Goal: Task Accomplishment & Management: Use online tool/utility

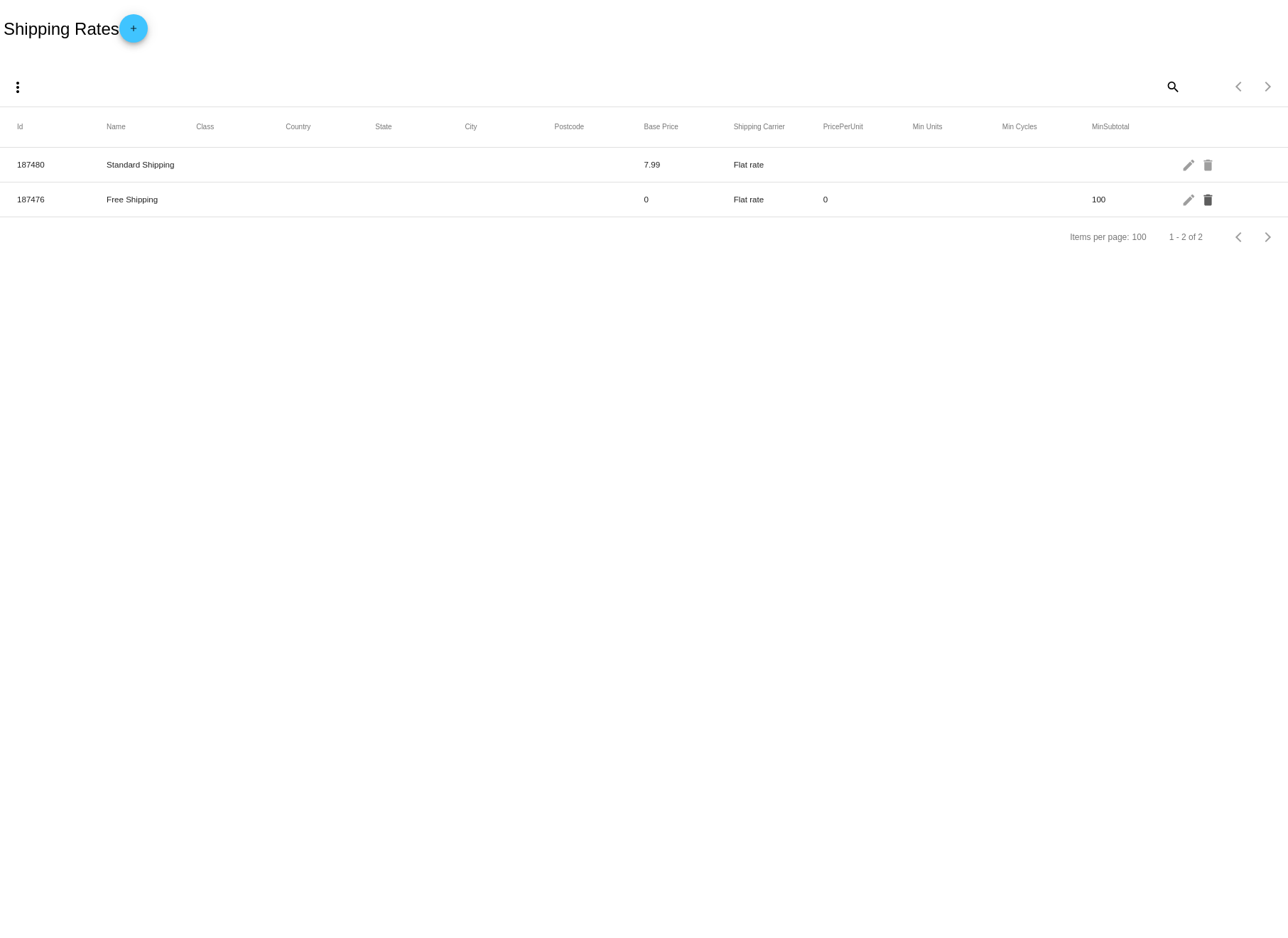
click at [1211, 201] on mat-icon "delete" at bounding box center [1209, 198] width 17 height 22
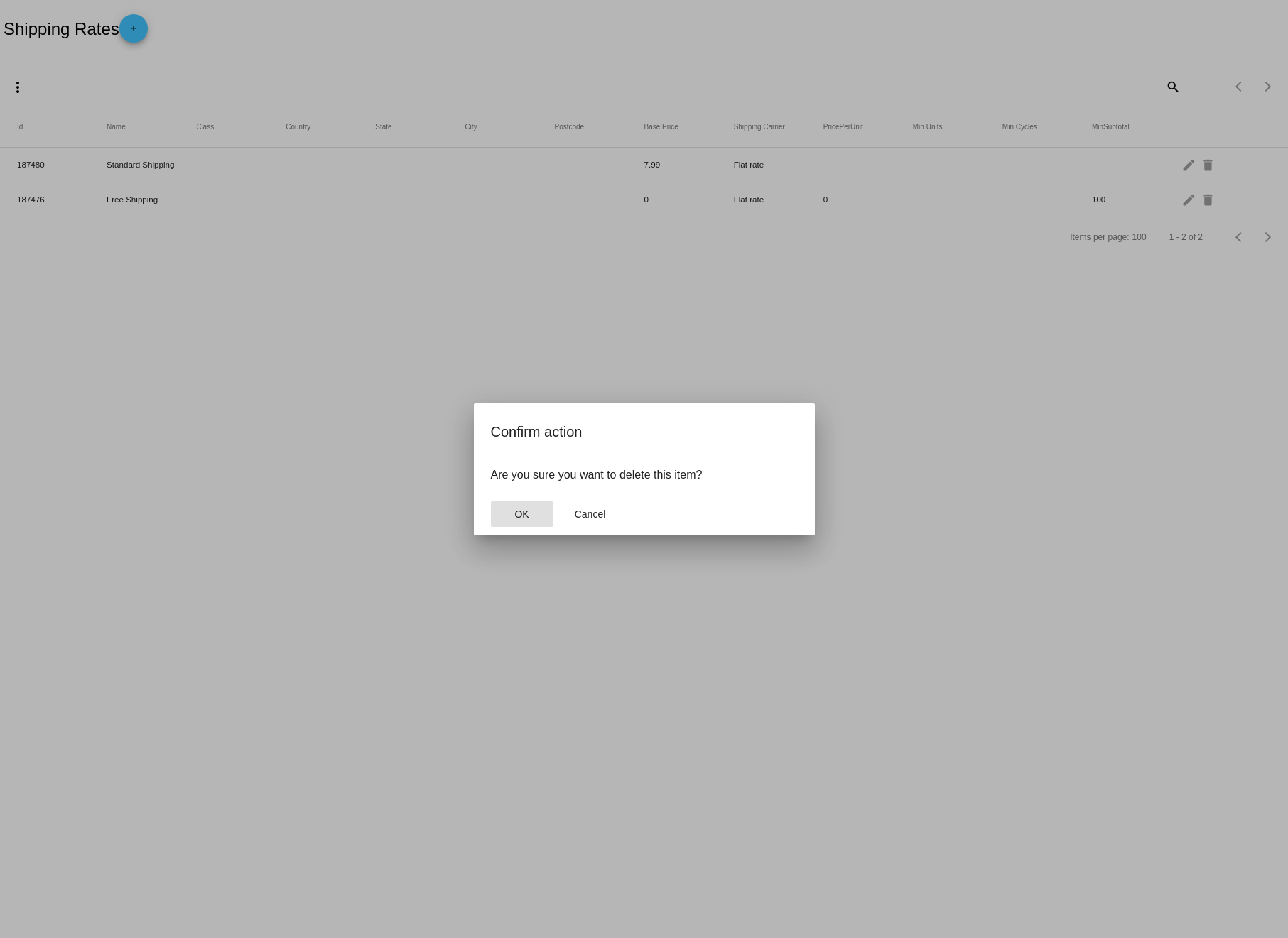
click at [522, 508] on span "OK" at bounding box center [521, 514] width 14 height 11
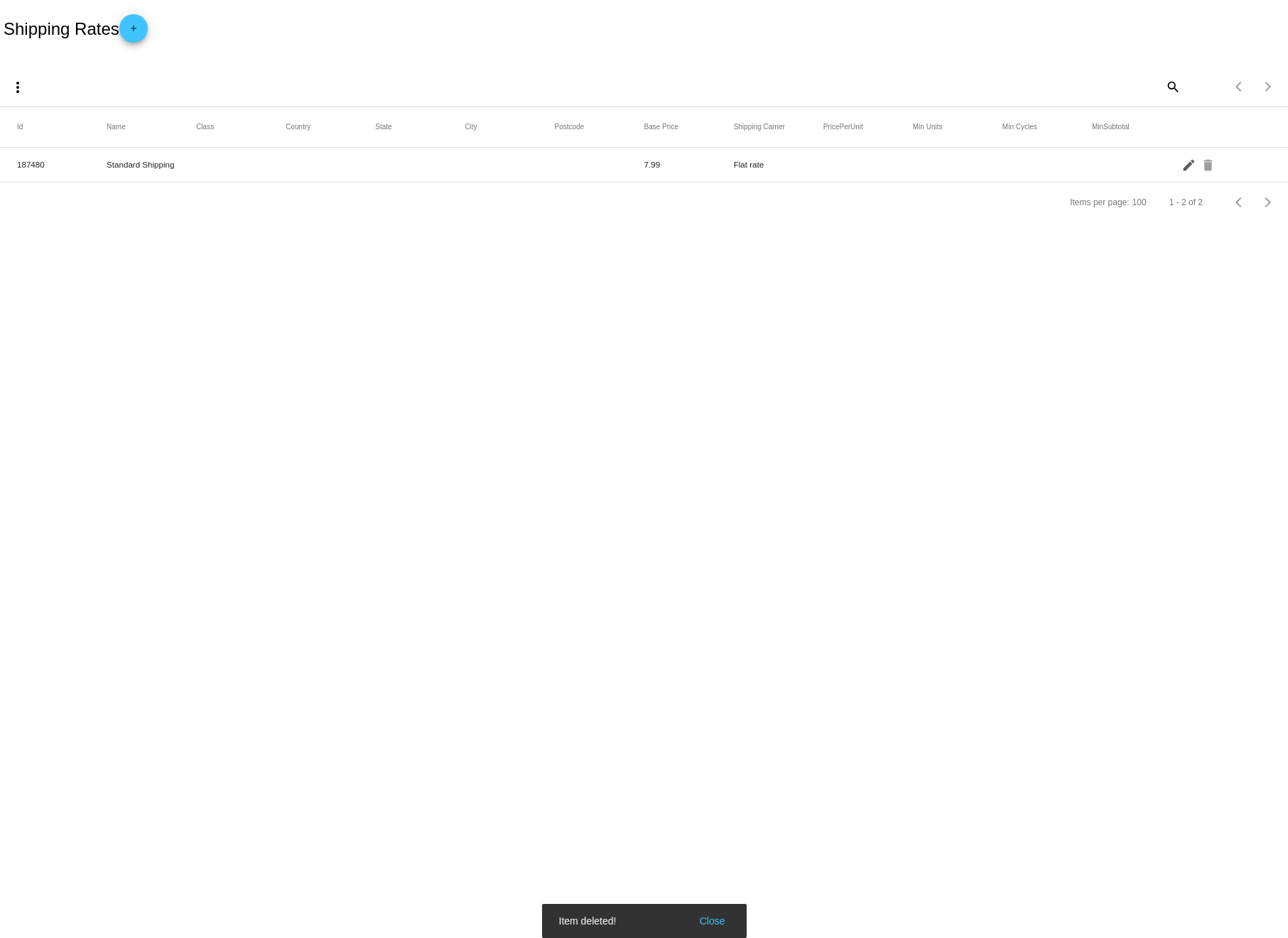
click at [1185, 162] on mat-icon "edit" at bounding box center [1190, 163] width 17 height 22
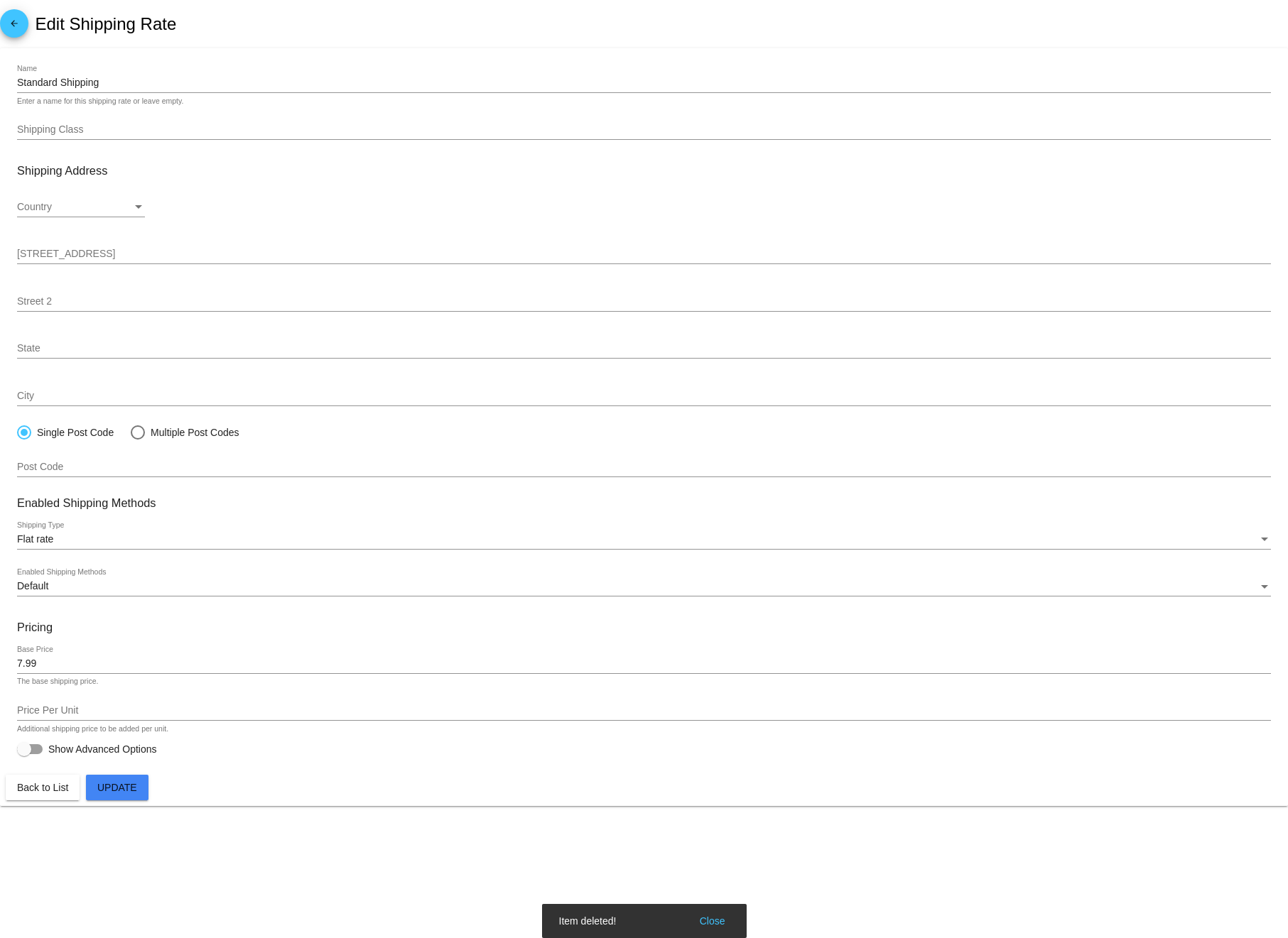
click at [93, 669] on input "7.99" at bounding box center [644, 664] width 1254 height 11
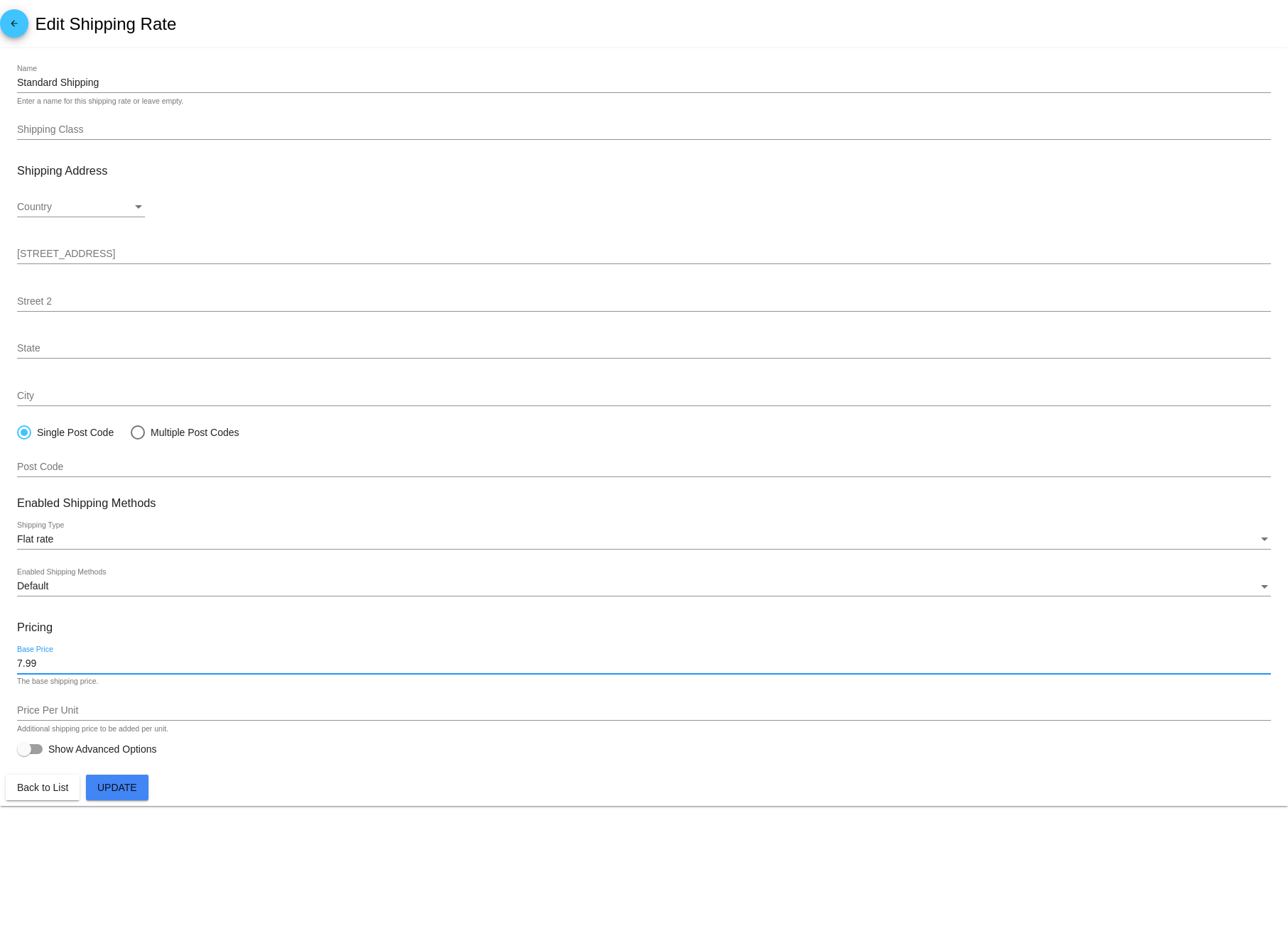
click at [93, 669] on input "7.99" at bounding box center [644, 664] width 1254 height 11
type input "6.99"
click at [136, 793] on span "Update" at bounding box center [117, 787] width 40 height 11
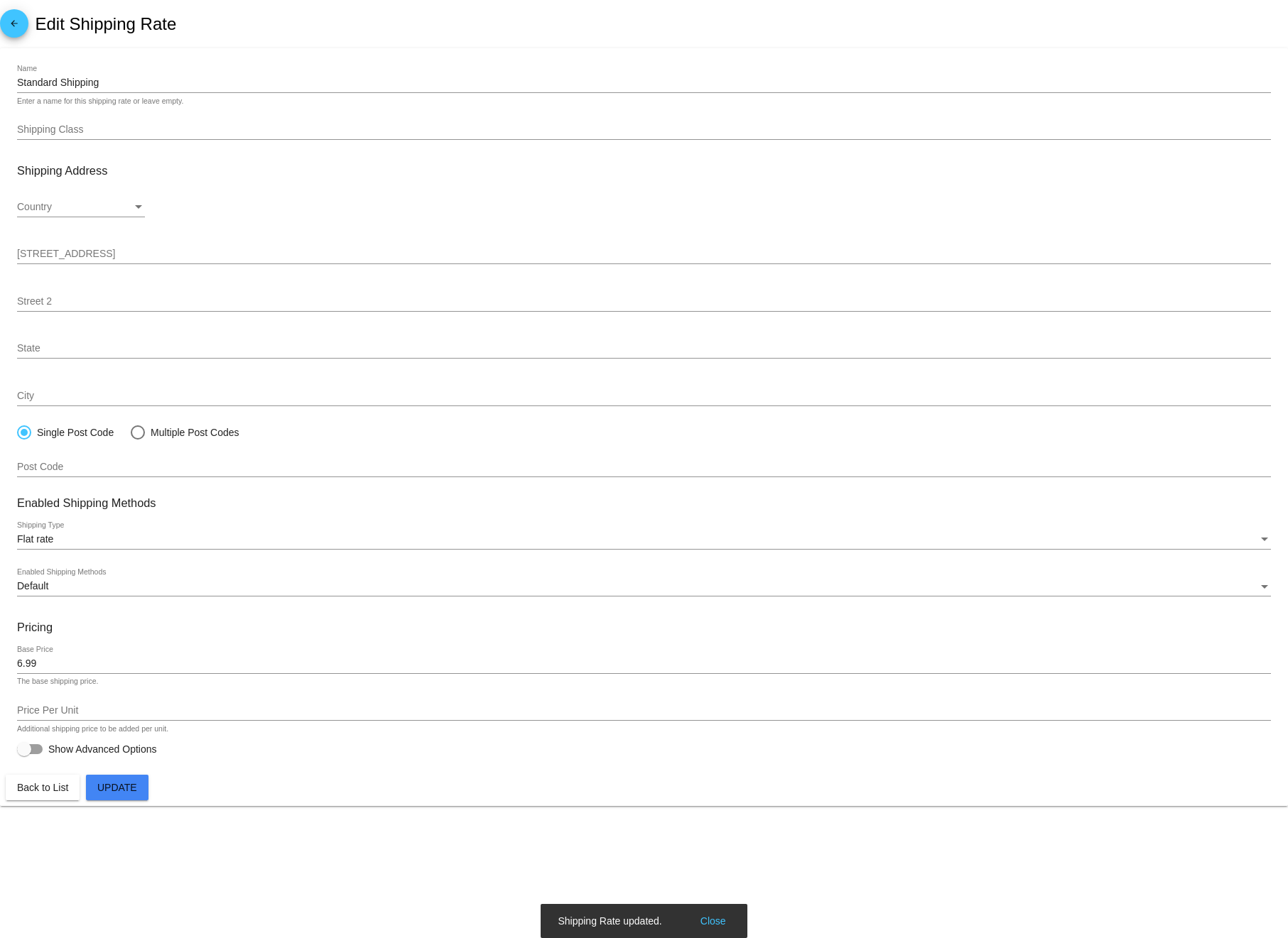
click at [36, 750] on div at bounding box center [29, 749] width 26 height 10
click at [25, 754] on input "Show Advanced Options" at bounding box center [24, 754] width 1 height 1
checkbox input "true"
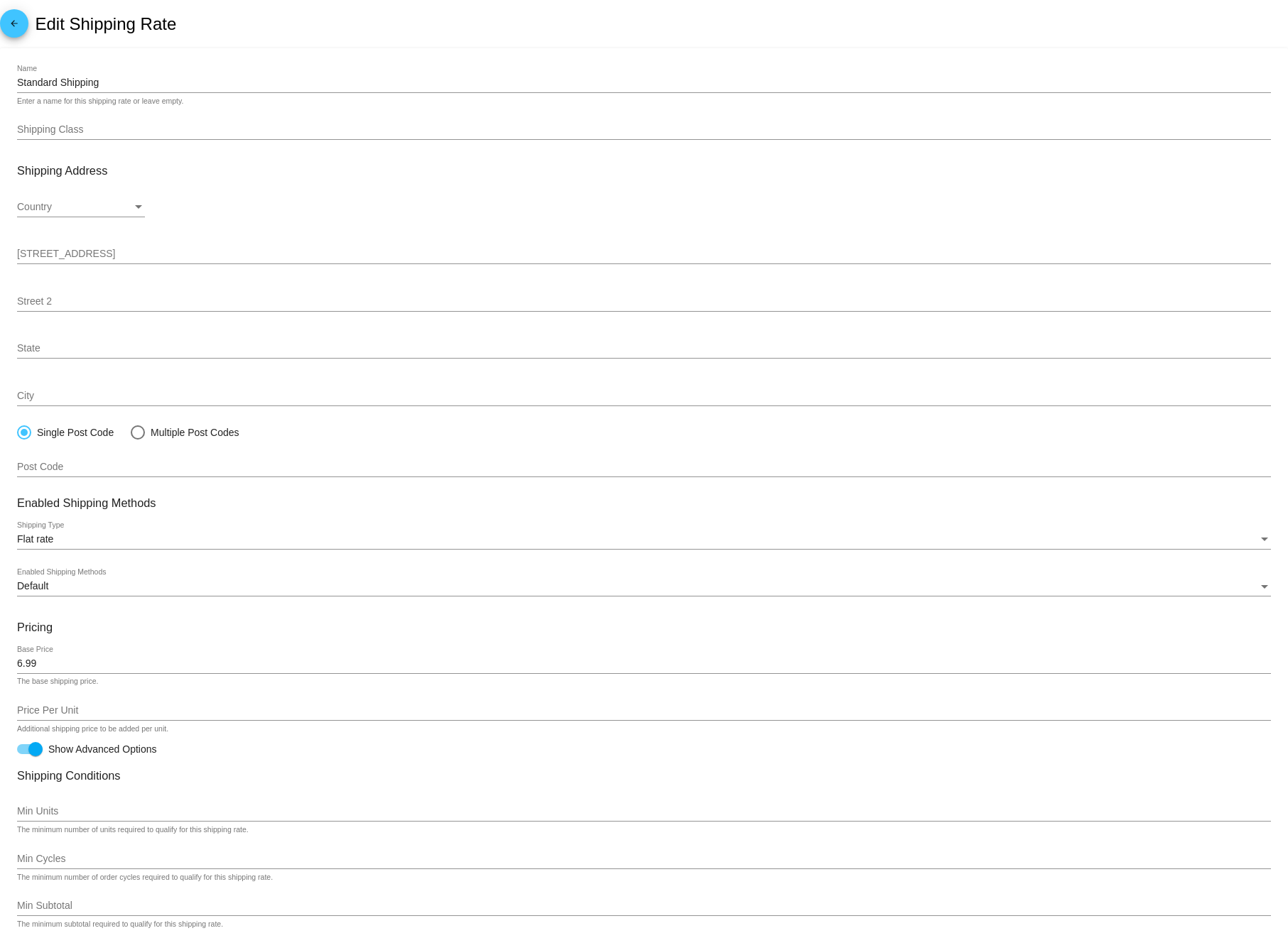
click at [18, 27] on mat-icon "arrow_back" at bounding box center [14, 27] width 17 height 17
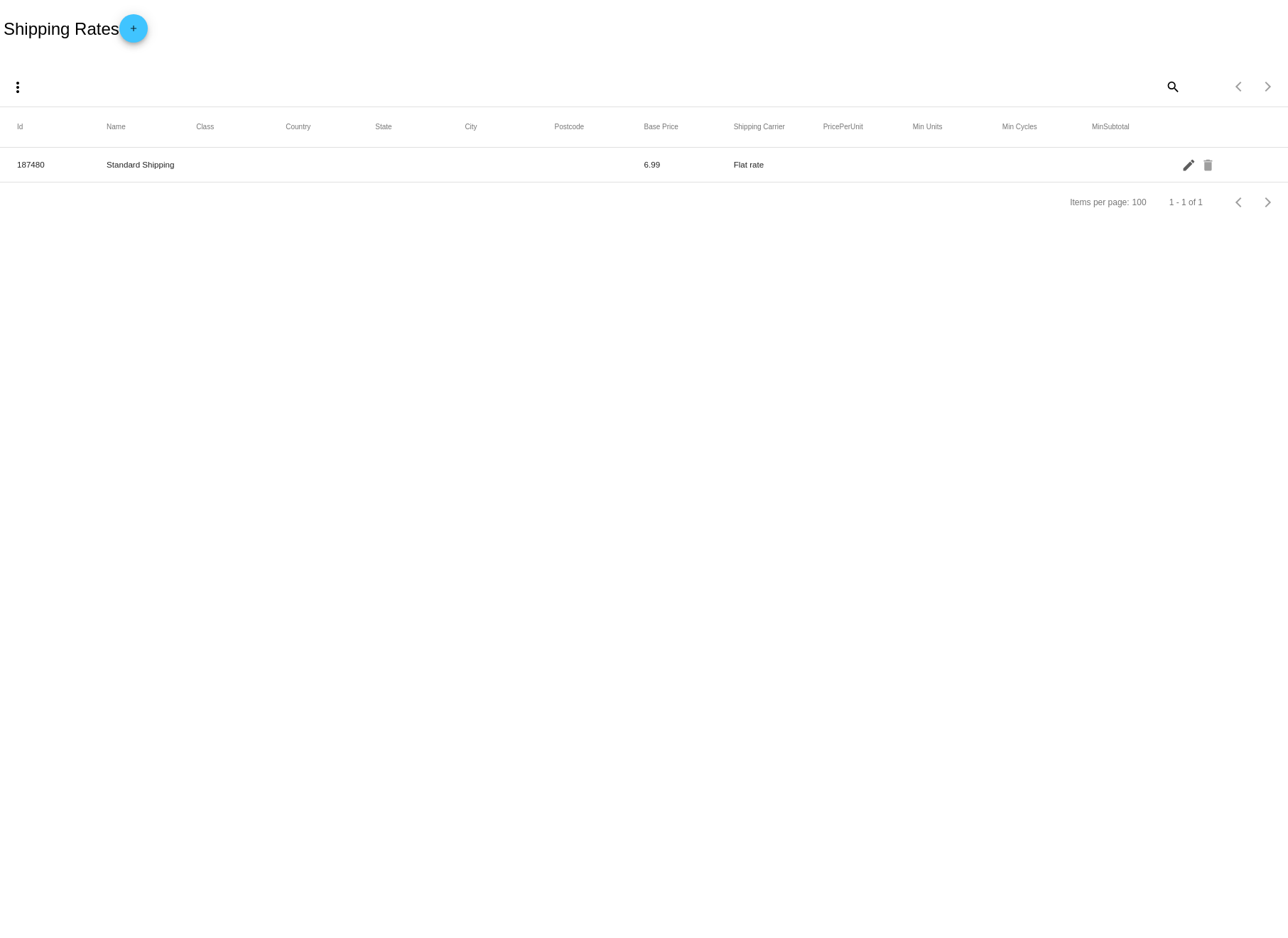
click at [1189, 165] on mat-icon "edit" at bounding box center [1190, 163] width 17 height 22
click at [15, 13] on span "arrow_back" at bounding box center [14, 26] width 17 height 35
click at [1185, 164] on mat-icon "edit" at bounding box center [1190, 163] width 17 height 22
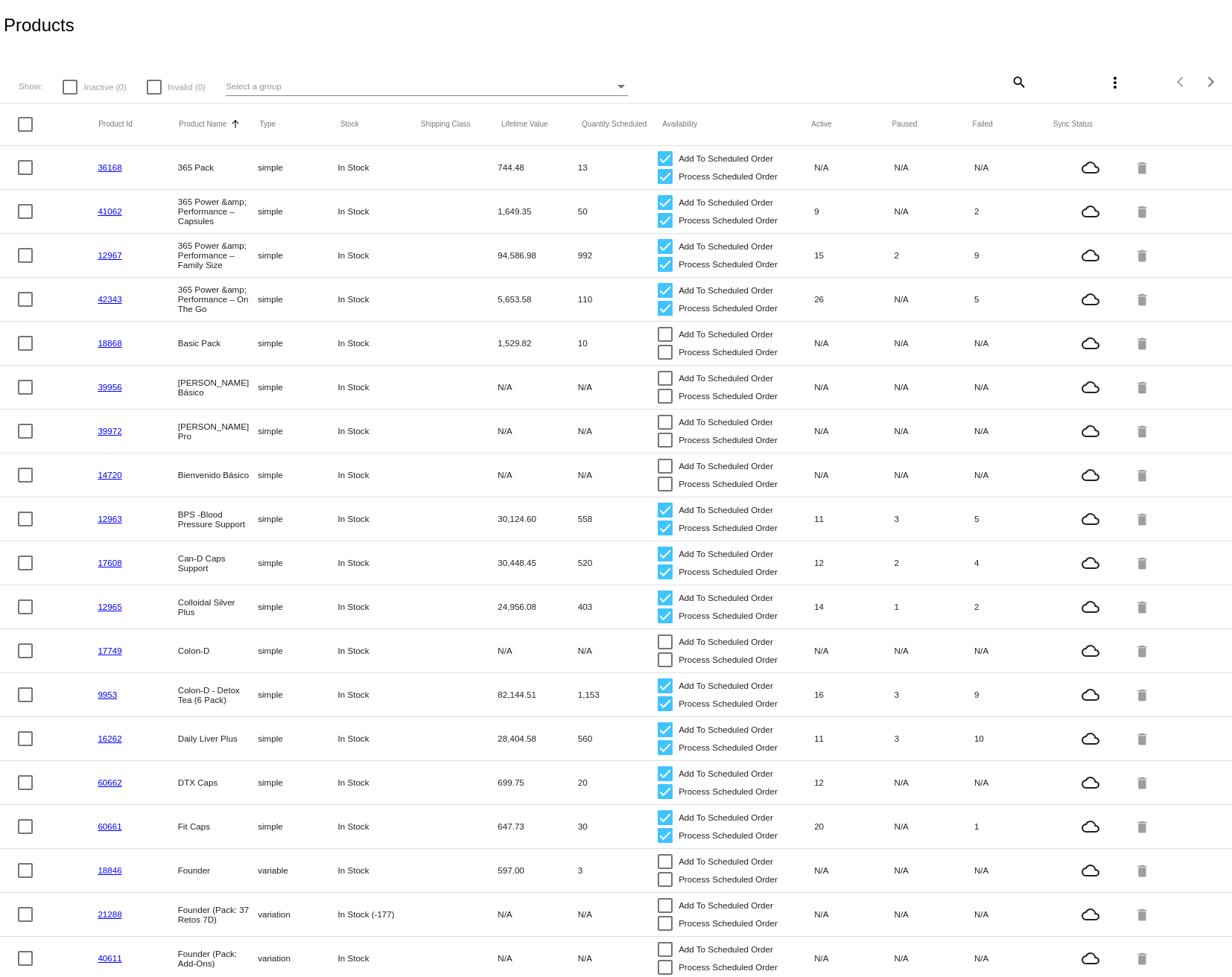
click at [1009, 85] on mat-icon "search" at bounding box center [1018, 81] width 18 height 23
click at [1006, 85] on input "Search" at bounding box center [925, 79] width 205 height 12
type input "colon"
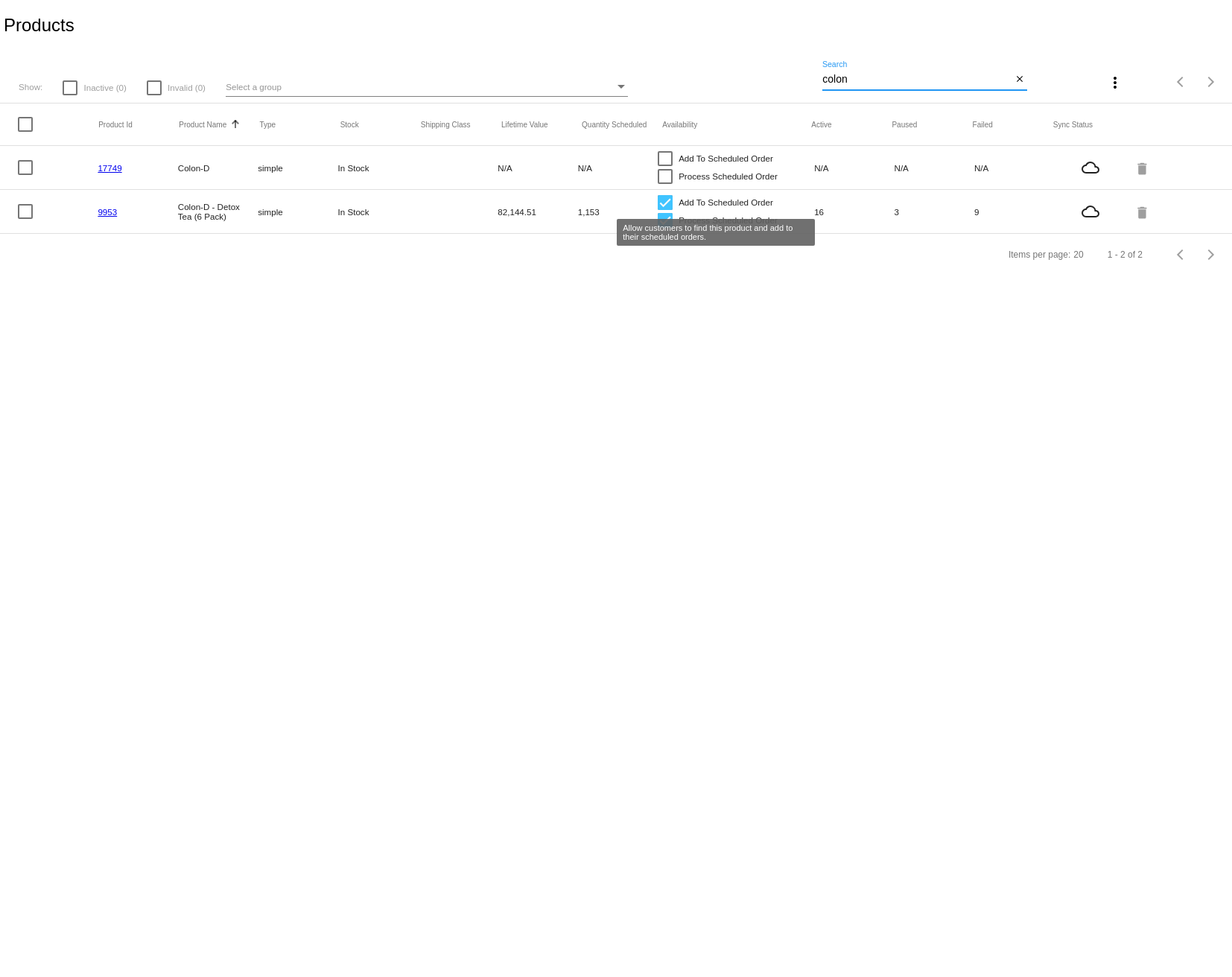
click at [666, 208] on div at bounding box center [665, 202] width 15 height 15
click at [665, 210] on input "Add To Scheduled Order" at bounding box center [664, 210] width 1 height 1
checkbox input "false"
click at [664, 226] on div at bounding box center [665, 220] width 15 height 15
click at [664, 228] on input "Process Scheduled Order" at bounding box center [664, 228] width 1 height 1
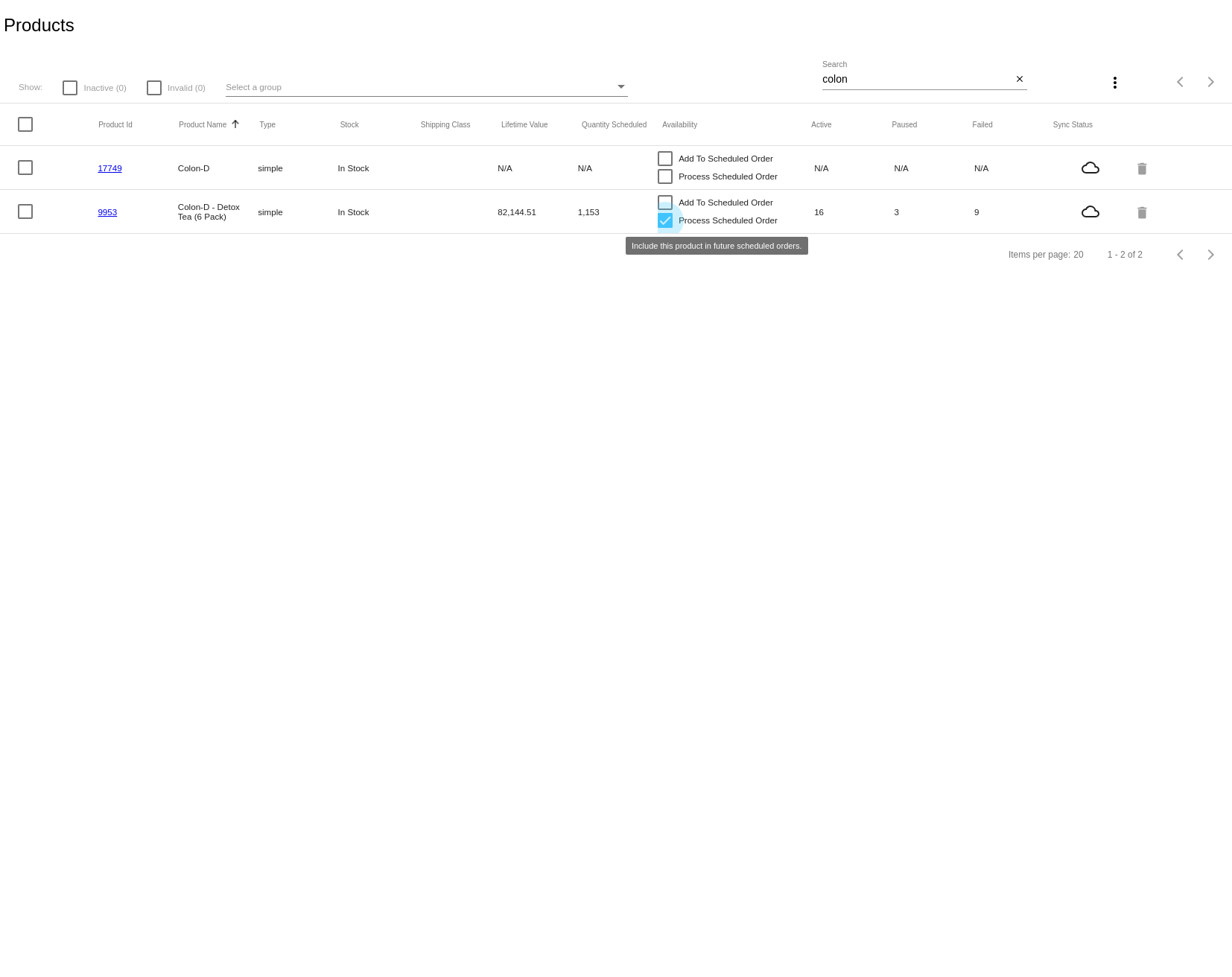
checkbox input "false"
click at [665, 159] on div at bounding box center [665, 159] width 15 height 15
click at [665, 166] on input "Add To Scheduled Order" at bounding box center [664, 166] width 1 height 1
checkbox input "true"
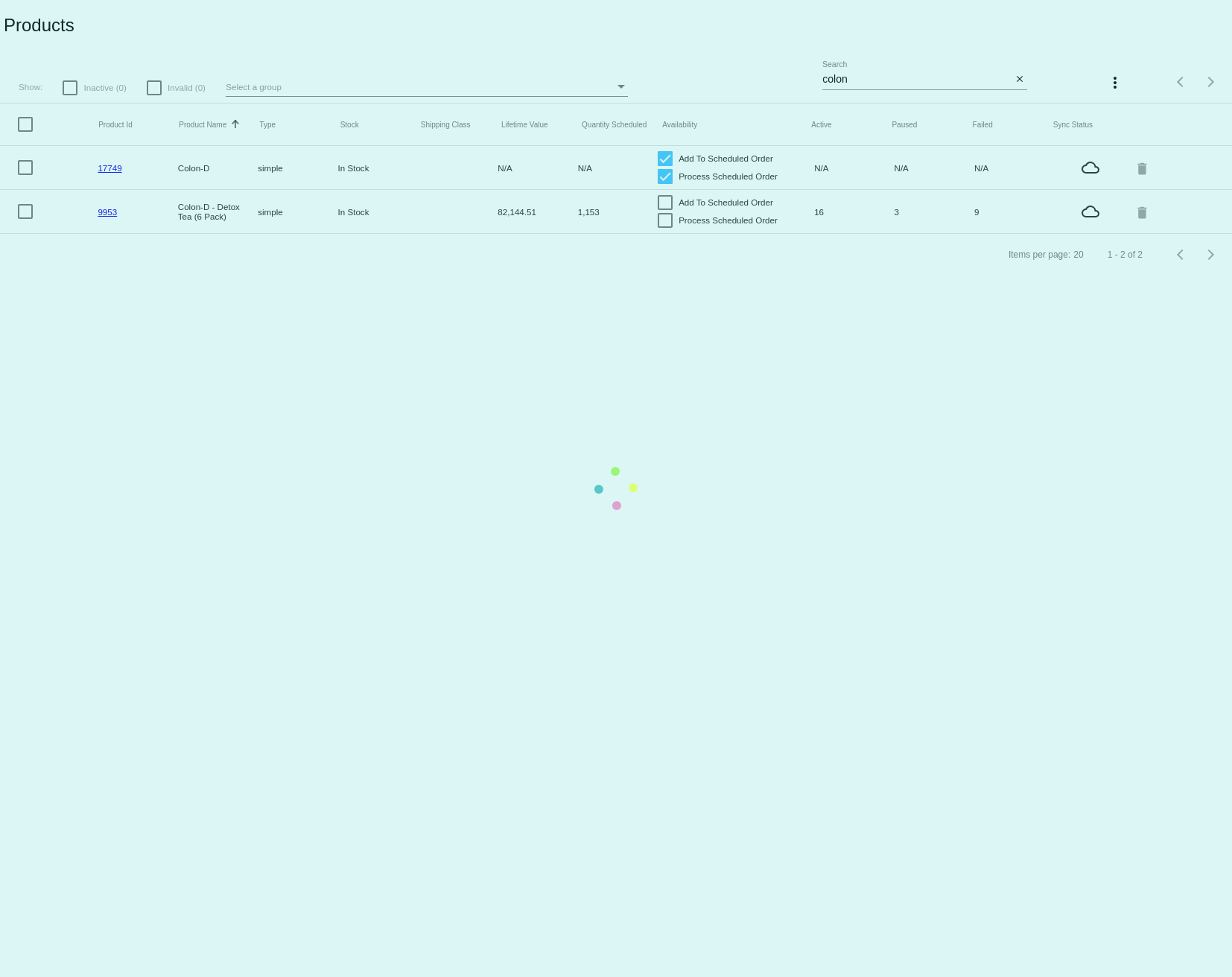
click at [662, 180] on mat-table "Product Id Product Name Sorted by ProductName ascending Type Stock Shipping Cla…" at bounding box center [616, 168] width 1232 height 131
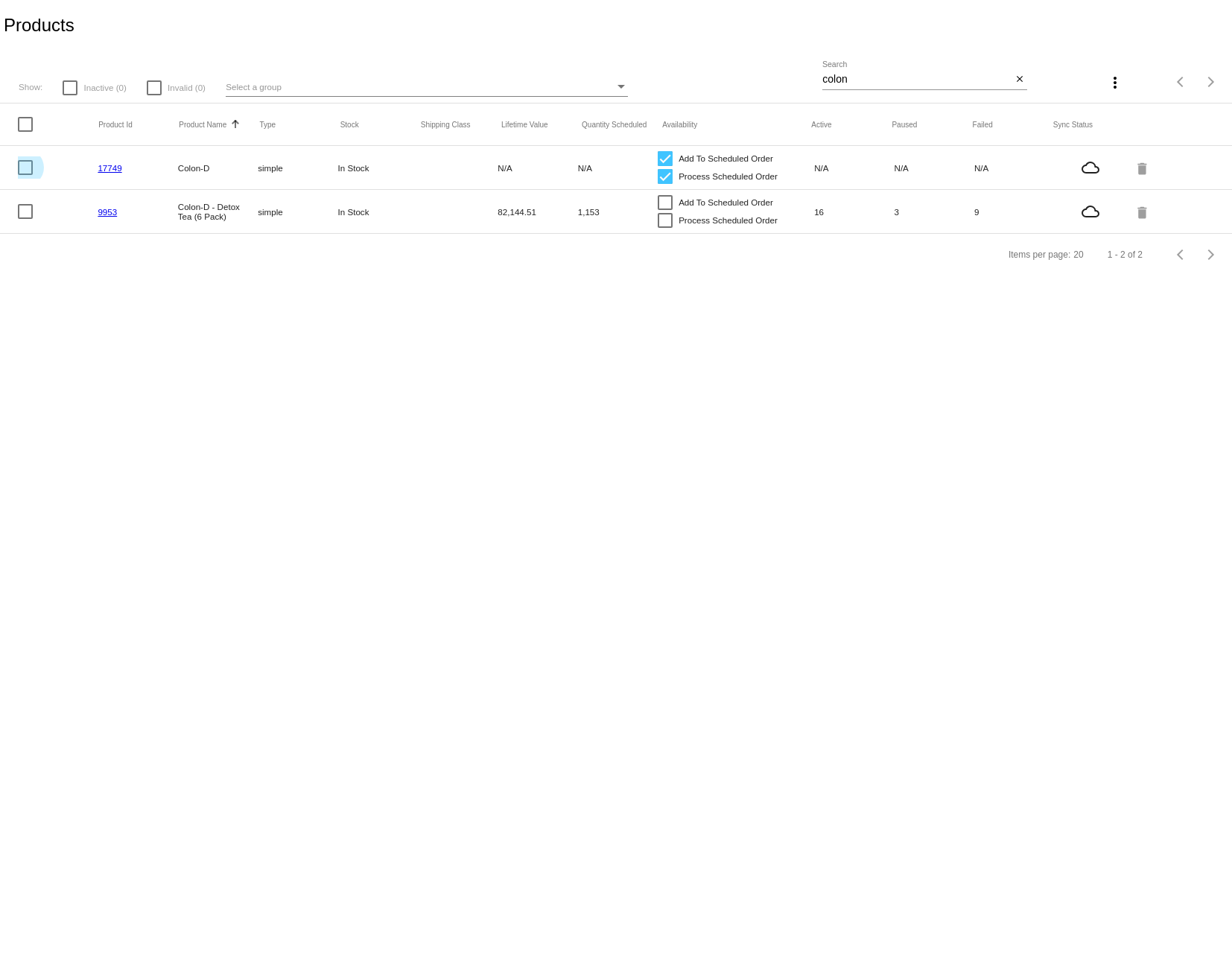
click at [23, 165] on div at bounding box center [25, 167] width 15 height 15
click at [25, 175] on input "checkbox" at bounding box center [25, 175] width 1 height 1
checkbox input "true"
click at [1112, 94] on button "more_vert" at bounding box center [1115, 82] width 30 height 30
click at [1058, 140] on button "file_download Sync sale prices for (1) items" at bounding box center [1035, 128] width 190 height 36
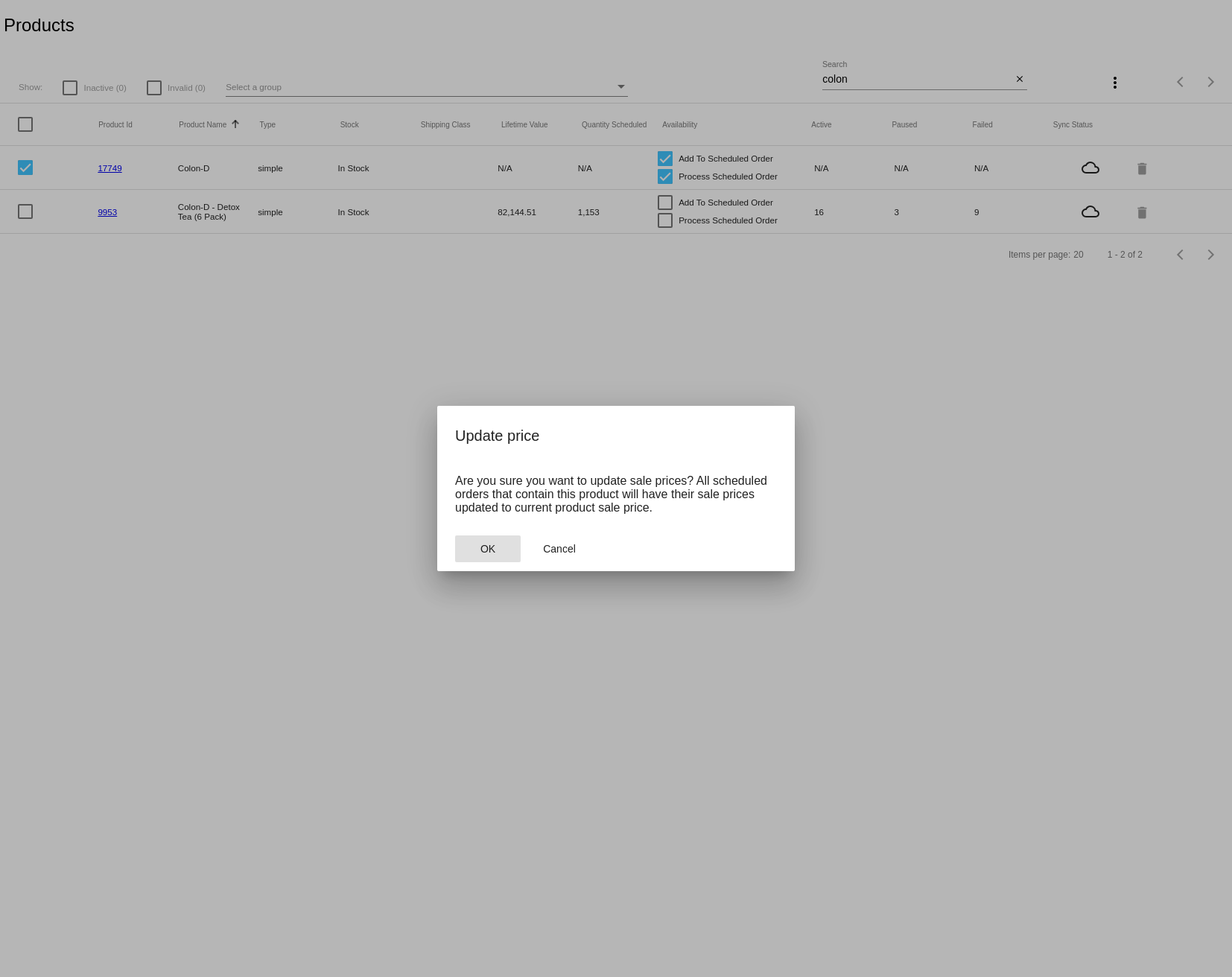
click at [511, 542] on button "OK" at bounding box center [488, 548] width 65 height 27
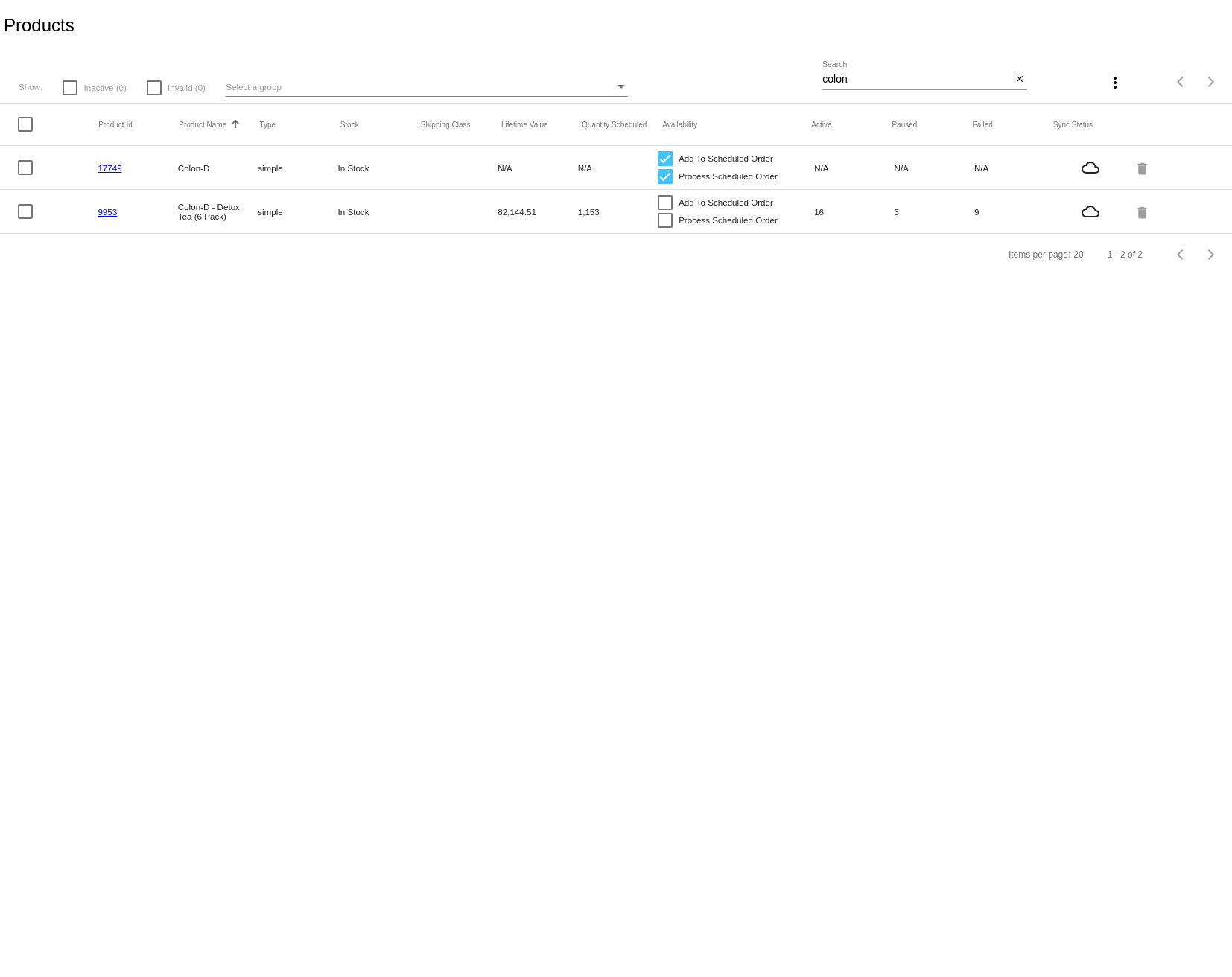
click at [1100, 78] on button "more_vert" at bounding box center [1115, 82] width 30 height 30
click at [1018, 103] on button "file_download Sync prices for (all) items" at bounding box center [1032, 92] width 196 height 36
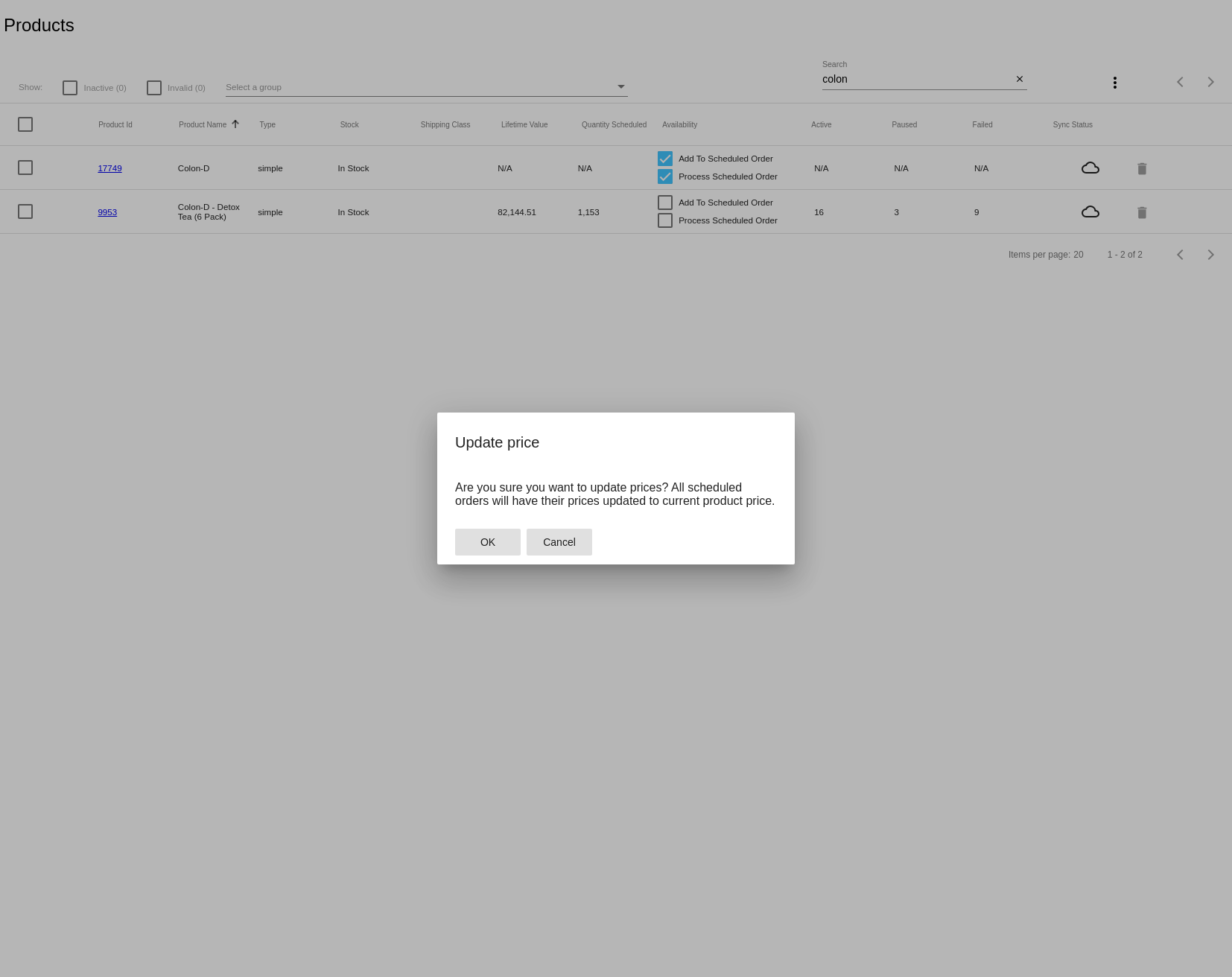
click at [571, 546] on span "Cancel" at bounding box center [559, 542] width 33 height 12
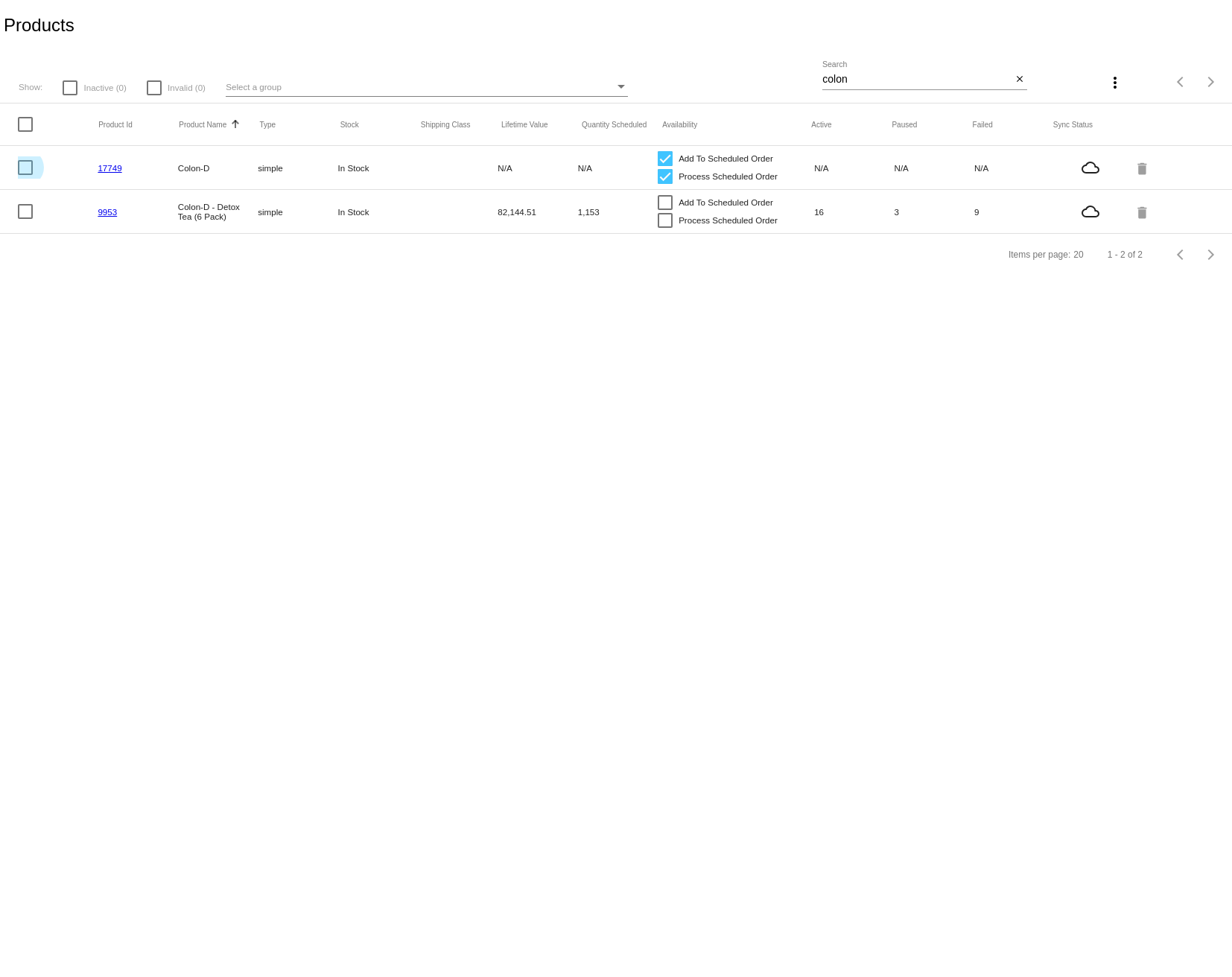
click at [19, 171] on div at bounding box center [25, 167] width 15 height 15
click at [25, 175] on input "checkbox" at bounding box center [25, 175] width 1 height 1
checkbox input "true"
click at [1111, 88] on mat-icon "more_vert" at bounding box center [1115, 82] width 18 height 18
click at [1032, 100] on button "file_download Sync prices for (1) items" at bounding box center [1035, 92] width 190 height 36
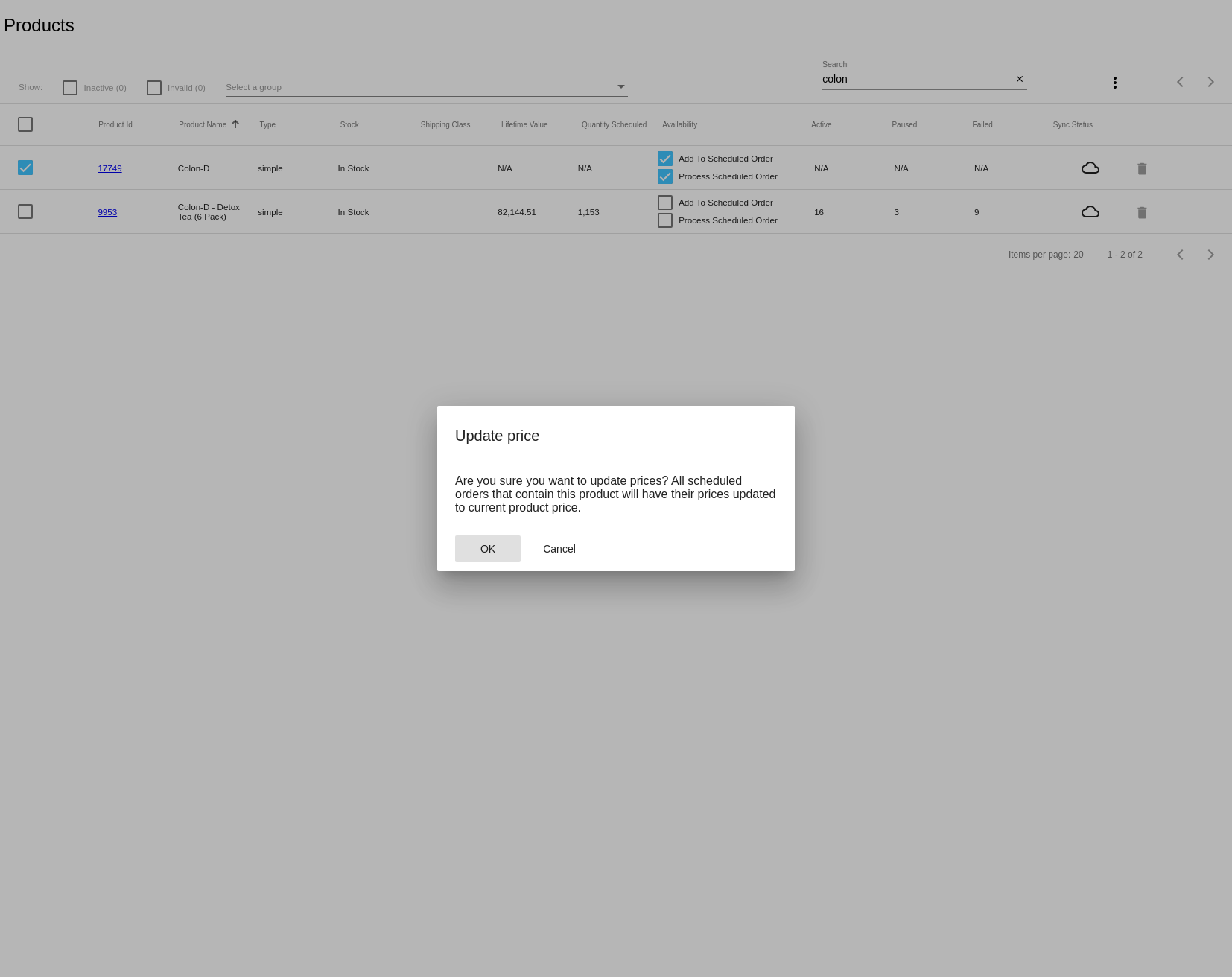
click at [508, 556] on button "OK" at bounding box center [488, 548] width 65 height 27
